Goal: Information Seeking & Learning: Learn about a topic

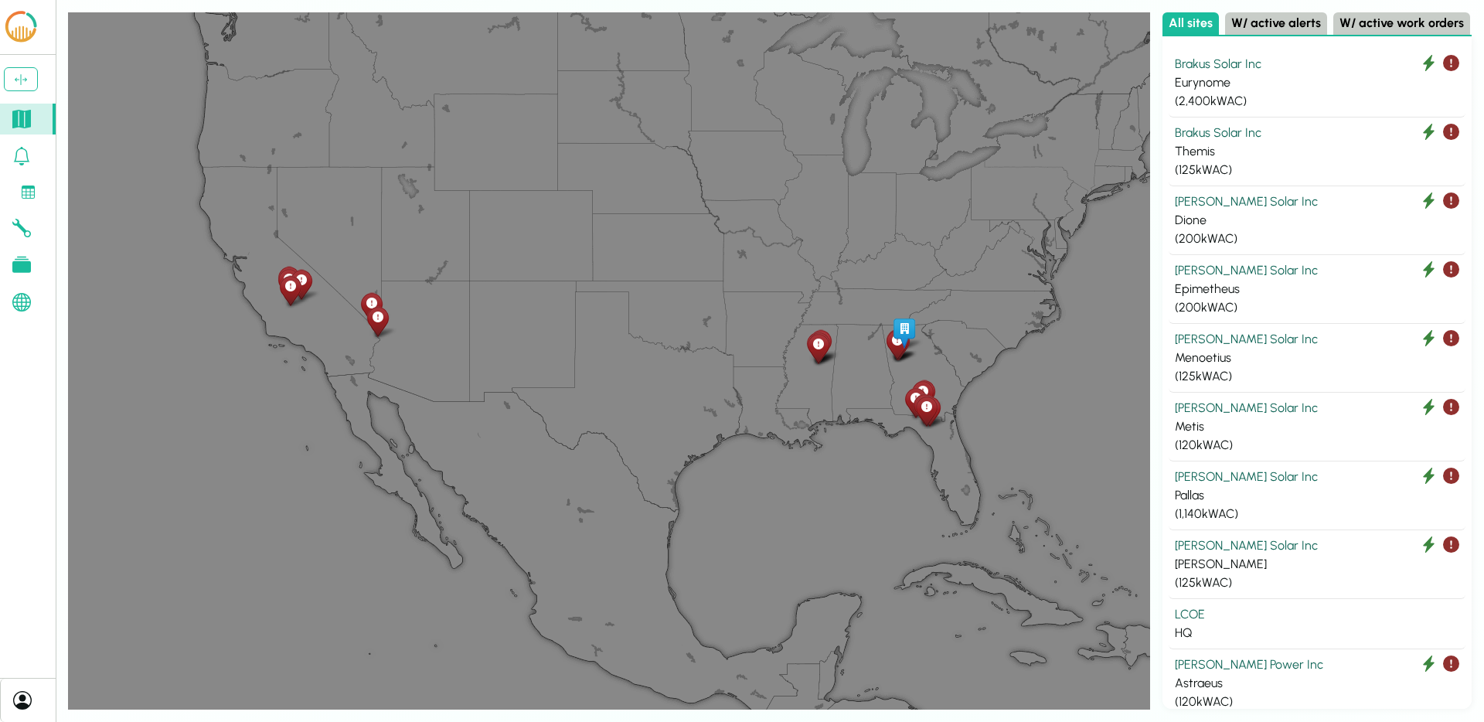
click at [619, 331] on div "Leaflet" at bounding box center [609, 360] width 1082 height 697
click at [511, 284] on div "Leaflet" at bounding box center [609, 360] width 1082 height 697
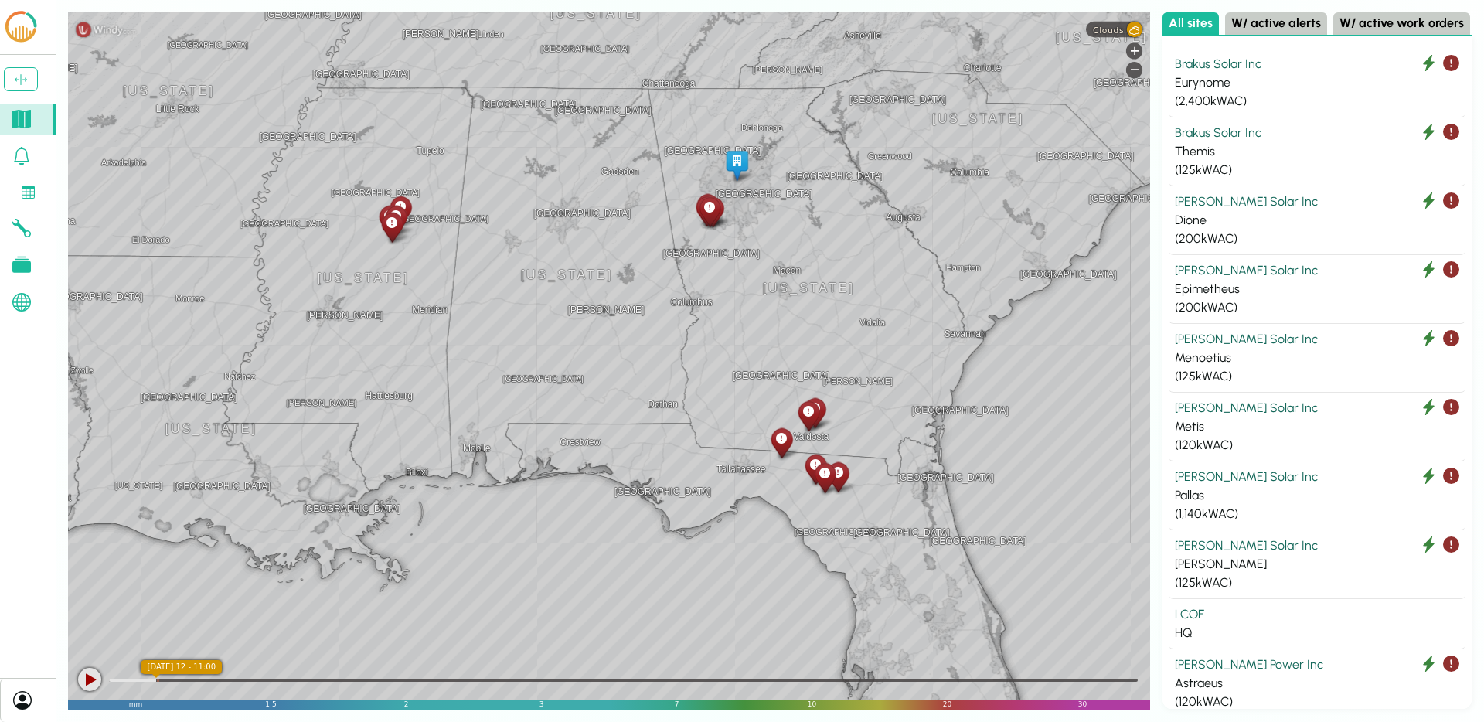
drag, startPoint x: 945, startPoint y: 498, endPoint x: 855, endPoint y: 286, distance: 230.0
click at [855, 286] on div "Linden [GEOGRAPHIC_DATA][PERSON_NAME][GEOGRAPHIC_DATA] [GEOGRAPHIC_DATA] [GEOGR…" at bounding box center [609, 360] width 1082 height 697
click at [1270, 136] on div "Brakus Solar Inc" at bounding box center [1317, 133] width 284 height 19
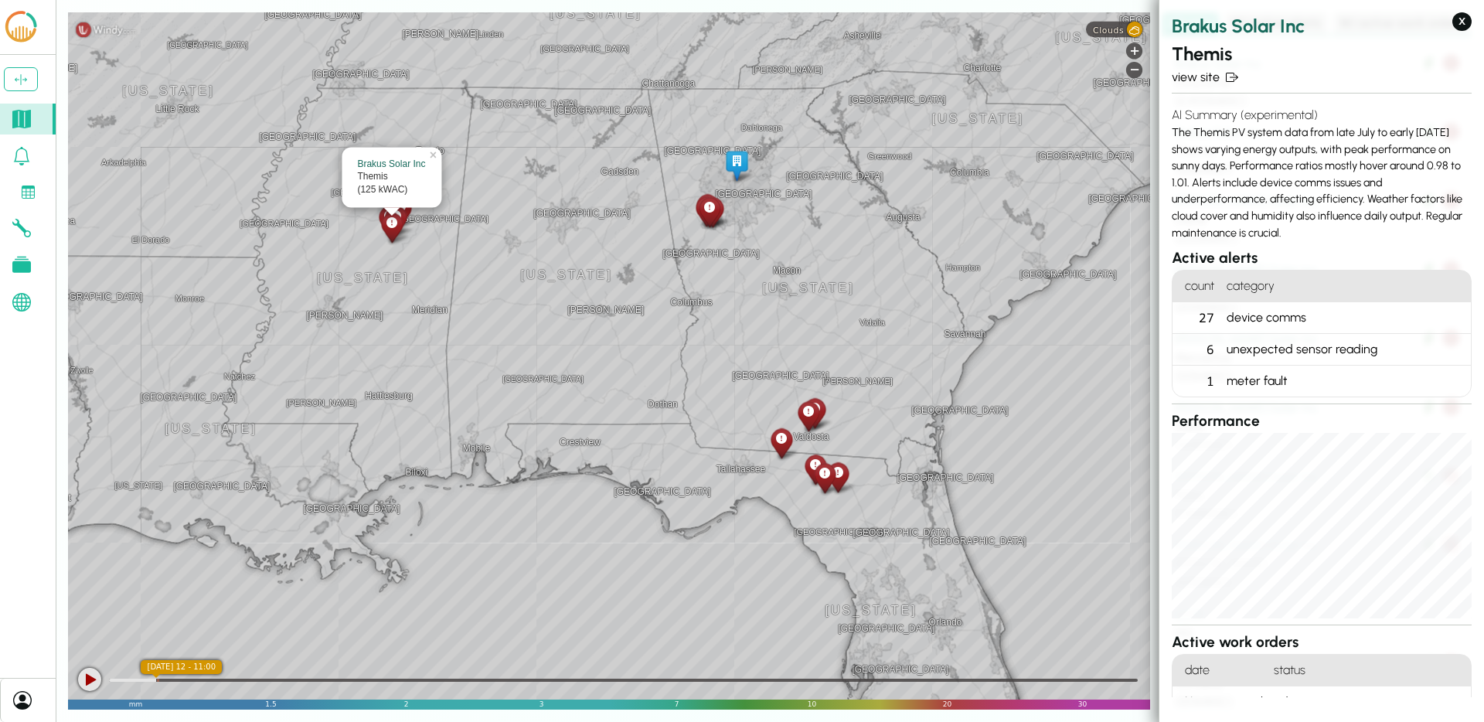
drag, startPoint x: 1300, startPoint y: 229, endPoint x: 1172, endPoint y: 137, distance: 157.9
click at [1172, 137] on div "AI Summary (experimental) The Themis PV system data from late July to early [DA…" at bounding box center [1322, 174] width 300 height 148
click at [1306, 230] on div "AI Summary (experimental) The Themis PV system data from late July to early [DA…" at bounding box center [1322, 174] width 300 height 148
click at [1281, 237] on div "AI Summary (experimental) The Themis PV system data from late July to early [DA…" at bounding box center [1322, 174] width 300 height 148
drag, startPoint x: 1175, startPoint y: 128, endPoint x: 1291, endPoint y: 191, distance: 132.1
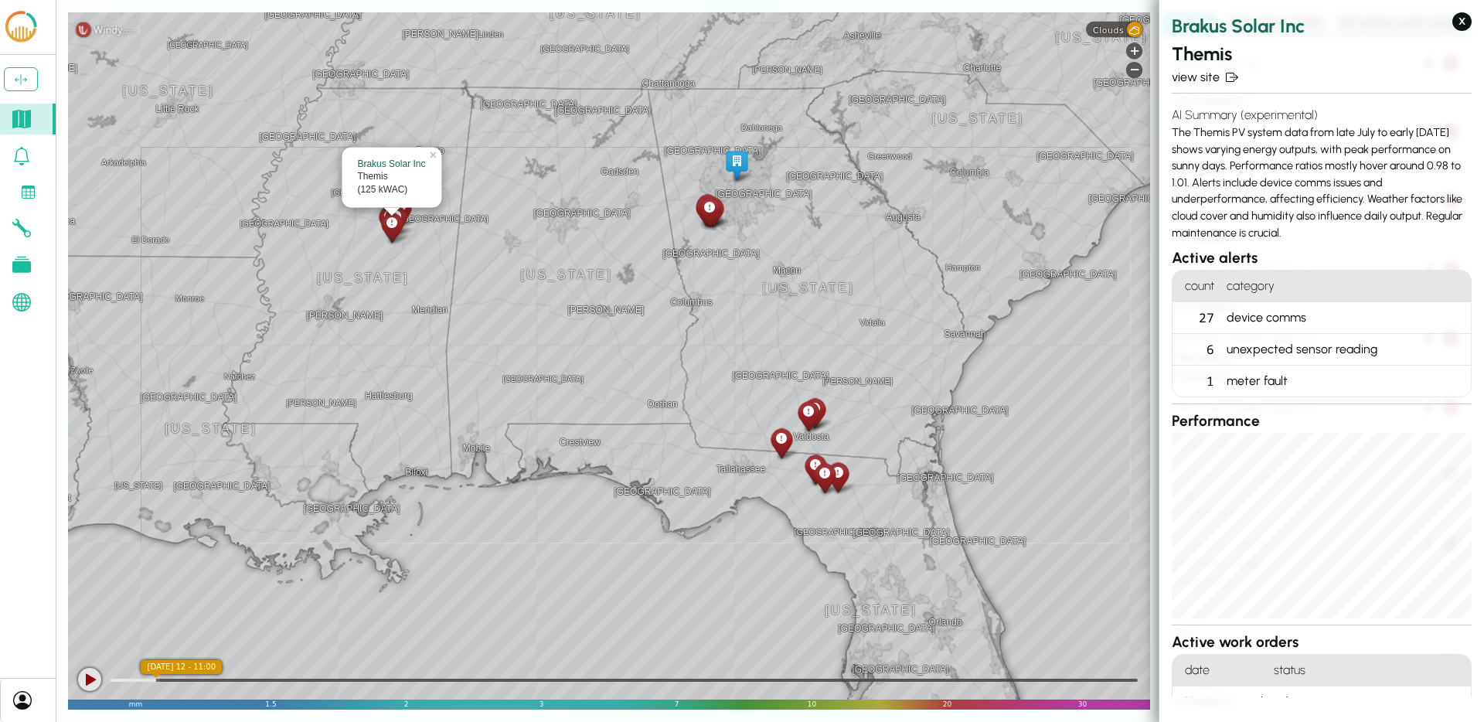
click at [1291, 191] on div "AI Summary (experimental) The Themis PV system data from late July to early [DA…" at bounding box center [1322, 174] width 300 height 148
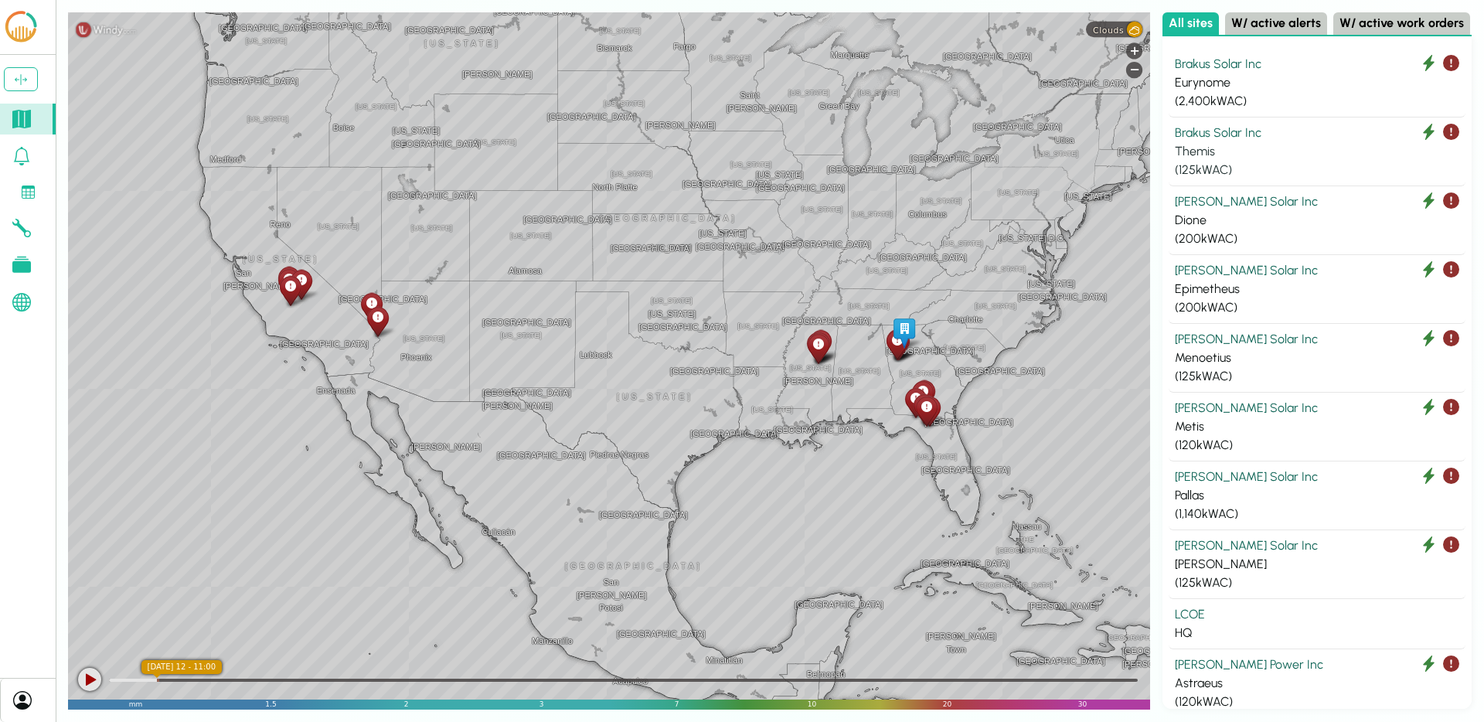
click at [1252, 148] on div "Themis" at bounding box center [1317, 151] width 284 height 19
click at [1292, 154] on div "Themis" at bounding box center [1317, 151] width 284 height 19
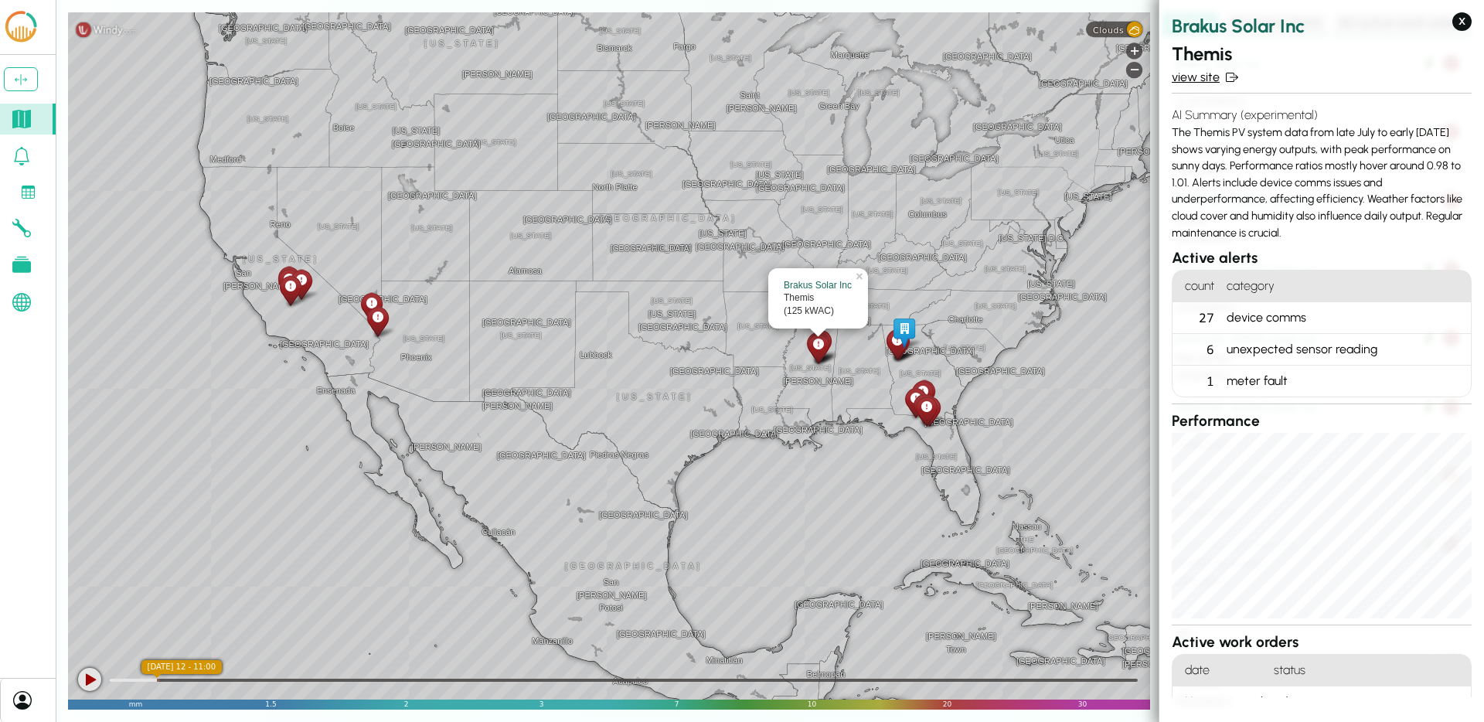
click at [1203, 72] on link "view site" at bounding box center [1322, 77] width 300 height 19
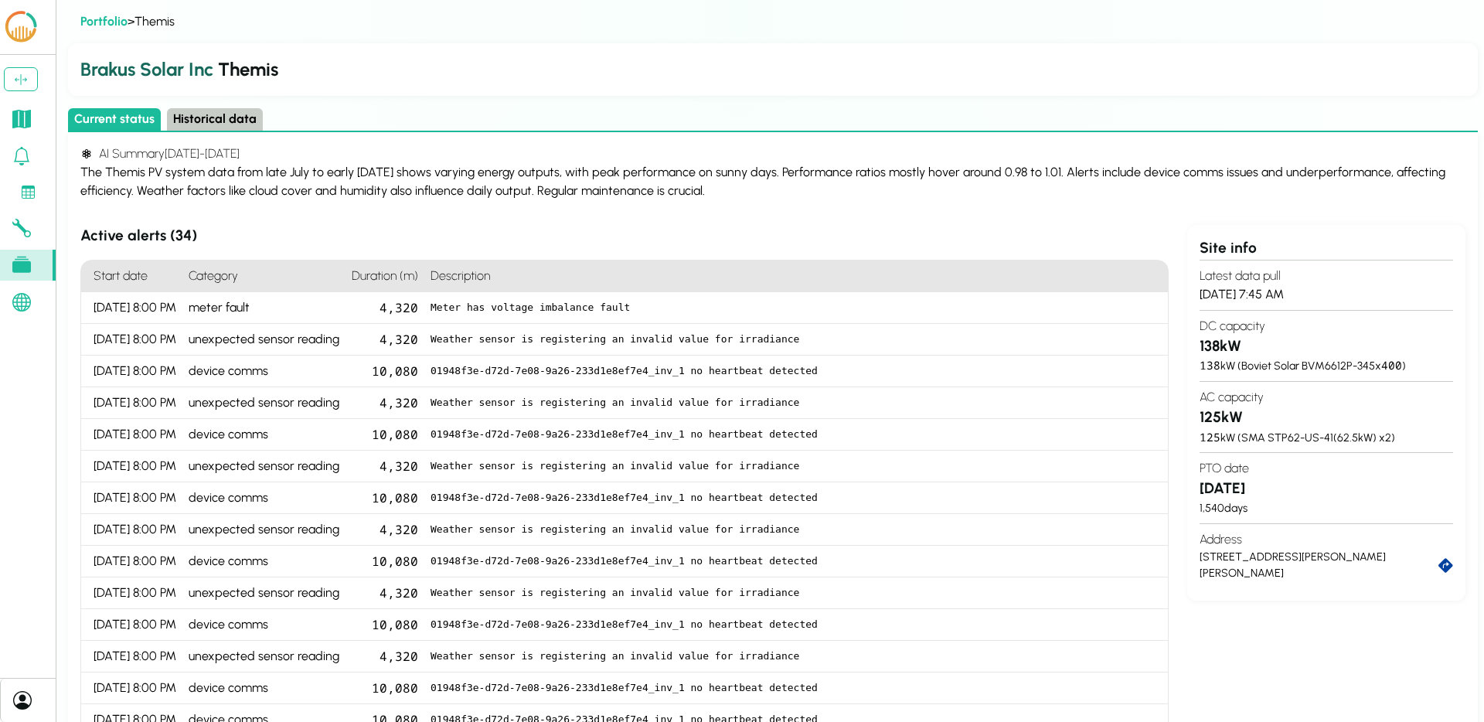
click at [223, 124] on button "Historical data" at bounding box center [215, 119] width 96 height 22
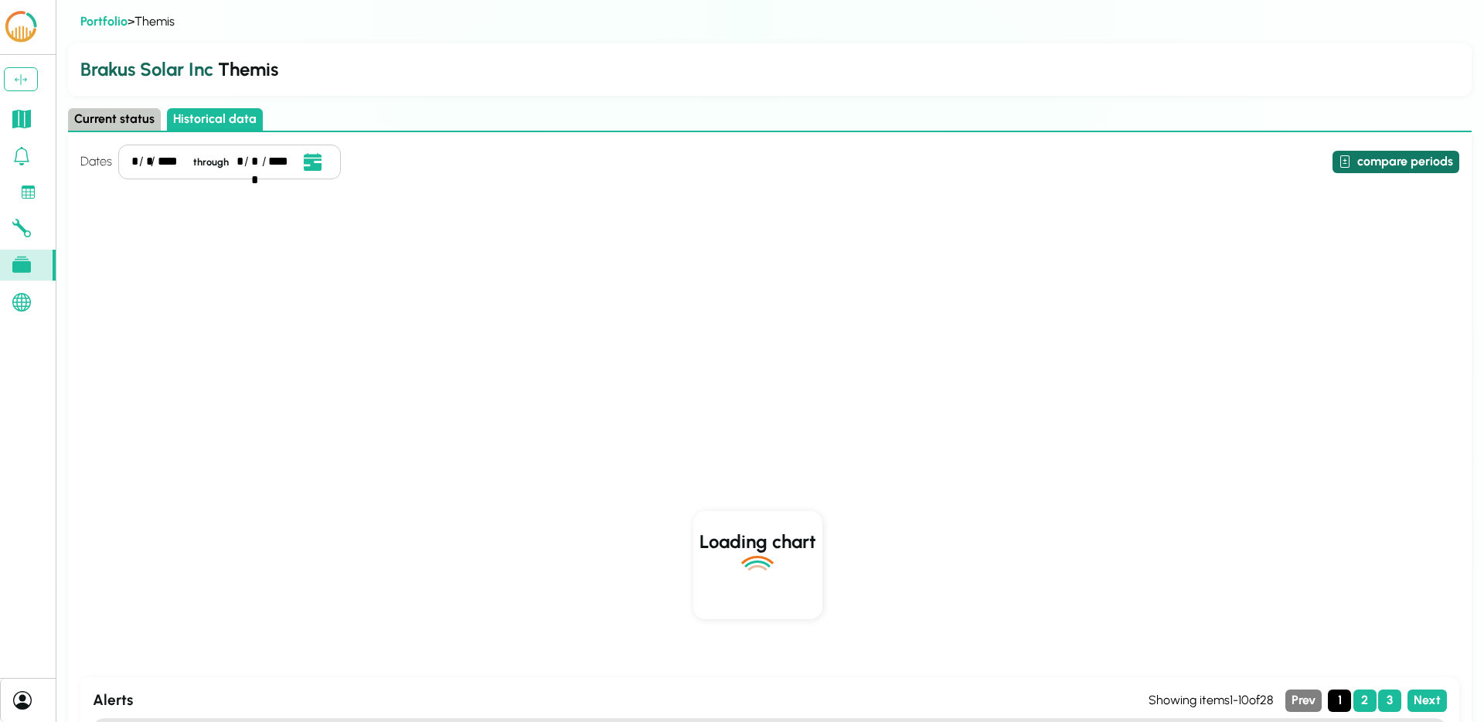
click at [1402, 159] on button "compare periods" at bounding box center [1396, 162] width 127 height 22
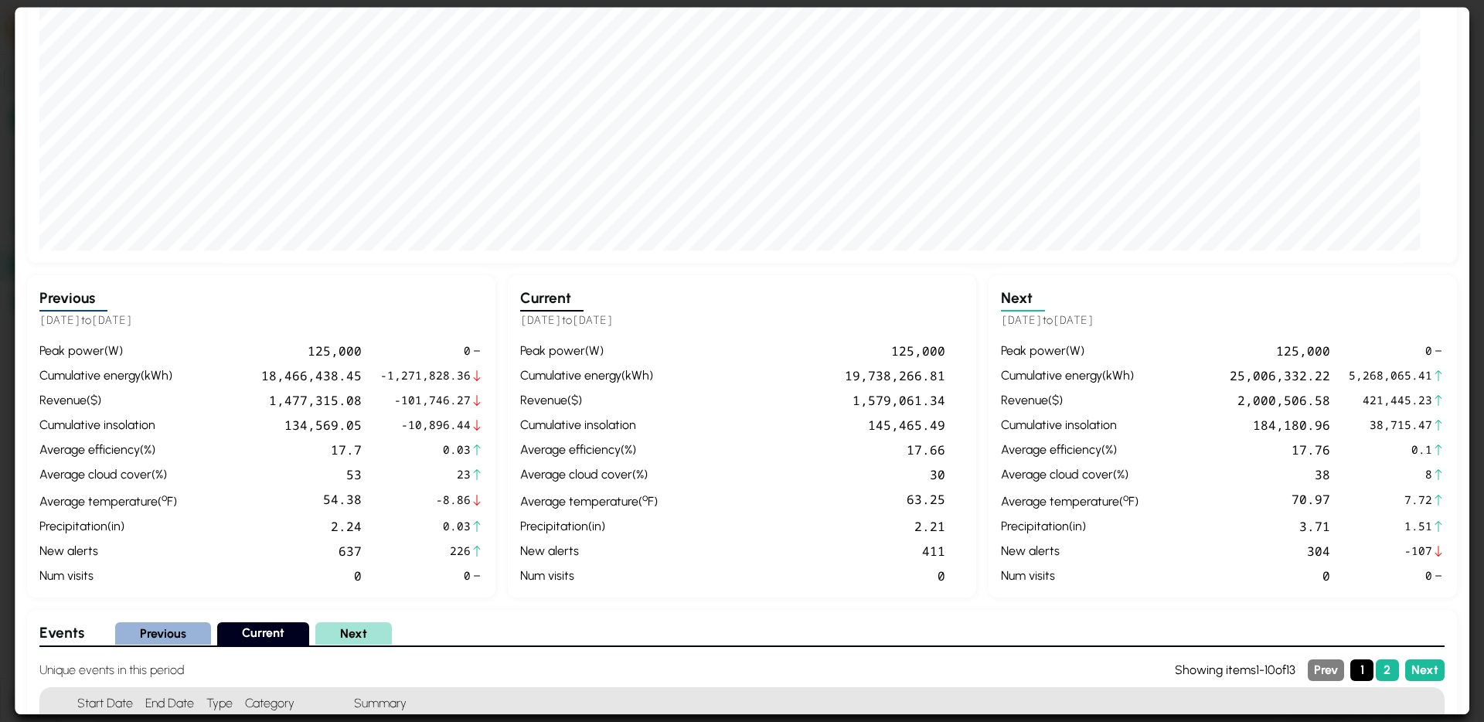
scroll to position [322, 0]
click at [545, 351] on div "peak power ( W )" at bounding box center [589, 349] width 138 height 19
drag, startPoint x: 531, startPoint y: 399, endPoint x: 917, endPoint y: 390, distance: 385.8
click at [917, 390] on div "peak power ( W ) 125,000 cumulative energy ( kWh ) 19,738,266.81 revenue ( $ ) …" at bounding box center [742, 462] width 444 height 244
drag, startPoint x: 574, startPoint y: 427, endPoint x: 637, endPoint y: 427, distance: 63.4
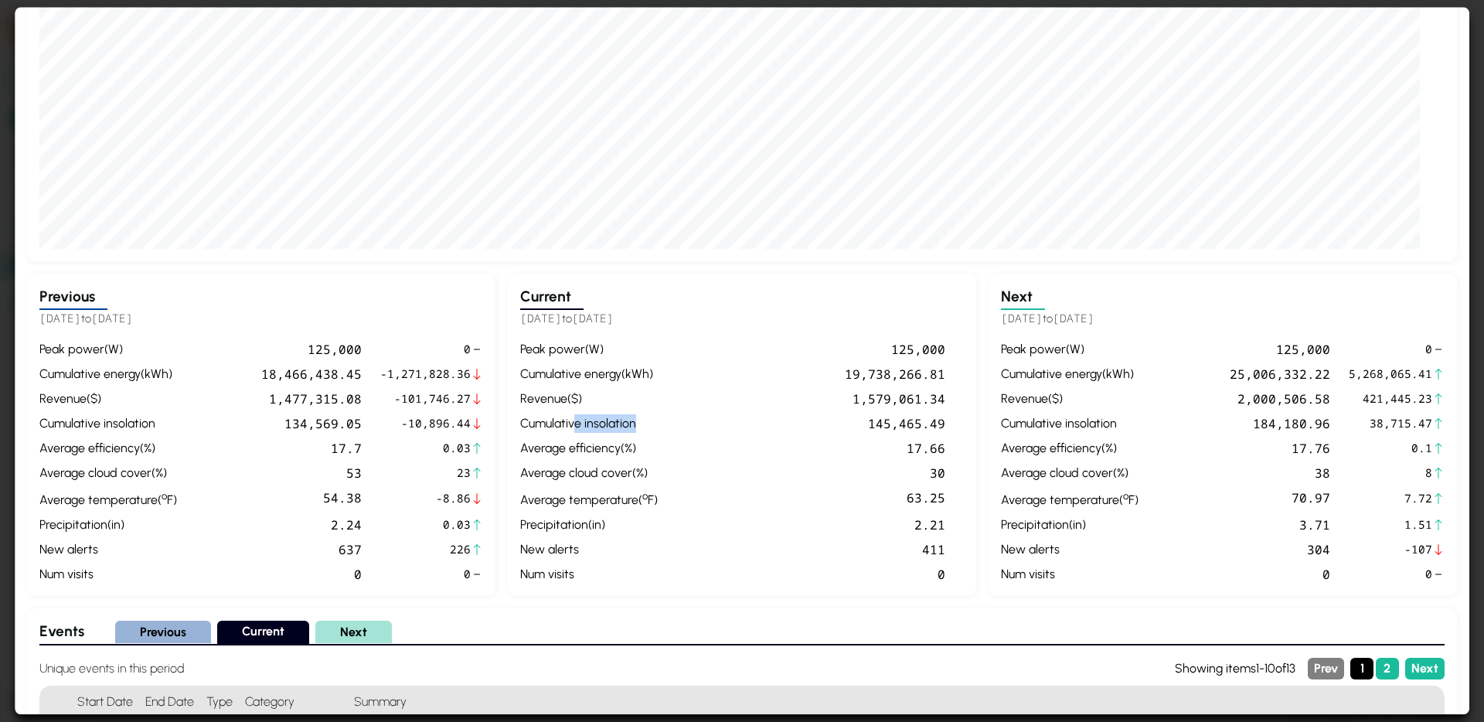
click at [637, 427] on div "cumulative insolation" at bounding box center [589, 423] width 138 height 19
click at [570, 451] on div "average efficiency ( % )" at bounding box center [589, 448] width 138 height 19
drag, startPoint x: 577, startPoint y: 451, endPoint x: 588, endPoint y: 462, distance: 16.4
click at [588, 462] on div "peak power ( W ) 125,000 cumulative energy ( kWh ) 19,738,266.81 revenue ( $ ) …" at bounding box center [742, 462] width 444 height 244
click at [615, 343] on div "peak power ( W )" at bounding box center [589, 349] width 138 height 19
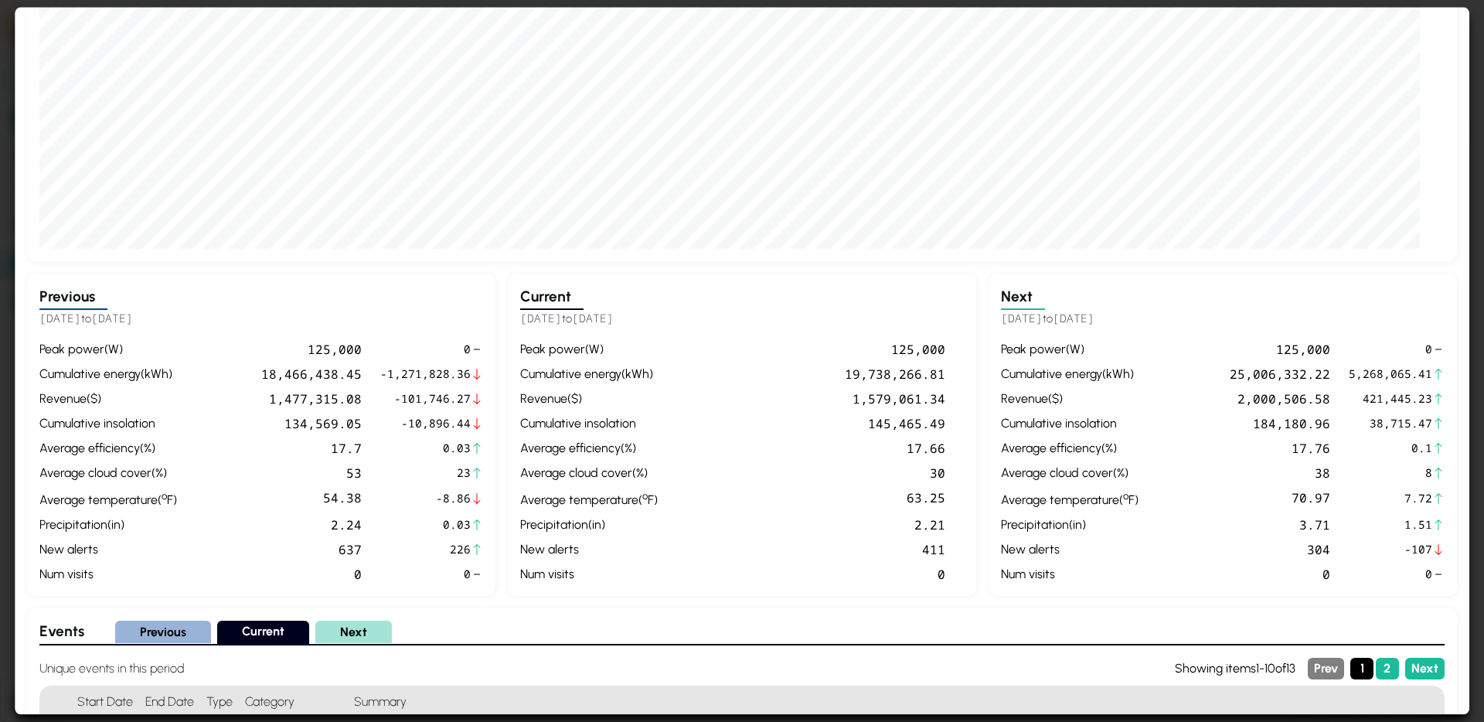
click at [311, 331] on div "Previous 2025-01-29 to 2025-02-28 peak power ( W ) 125,000 0 cumulative energy …" at bounding box center [261, 435] width 468 height 322
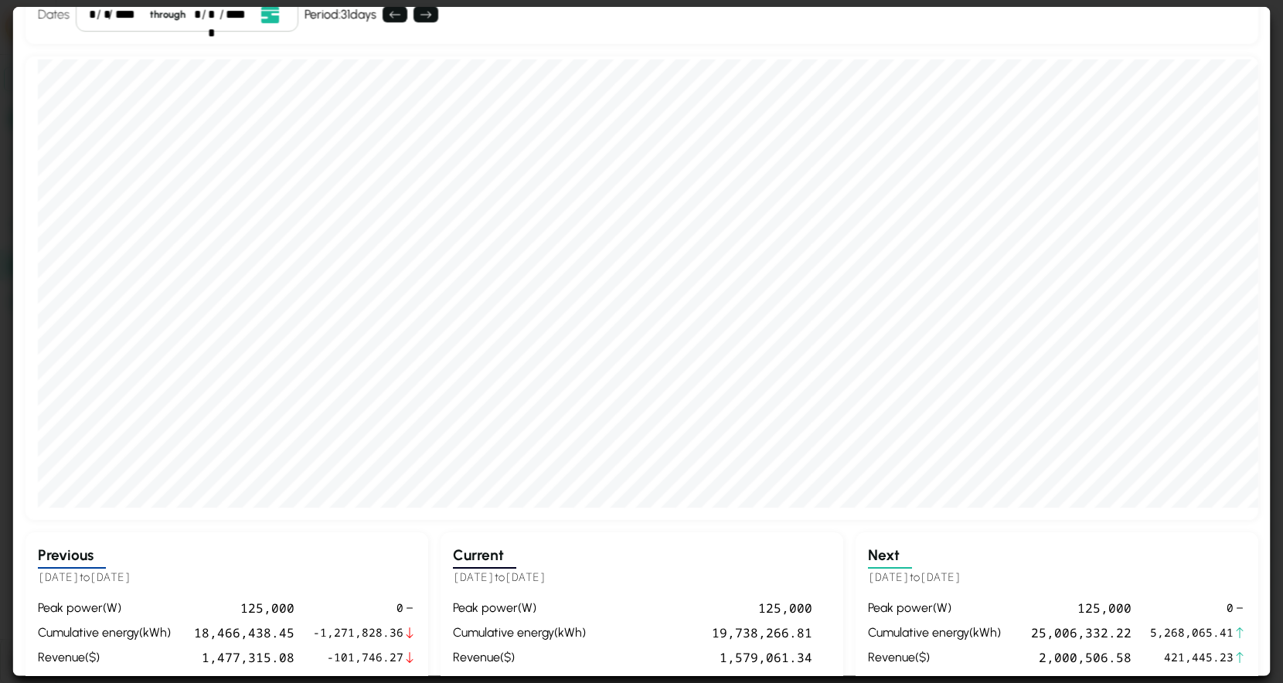
scroll to position [9, 0]
